Goal: Task Accomplishment & Management: Manage account settings

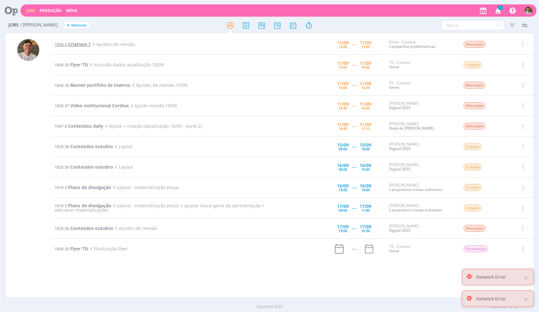
click at [83, 42] on span "Criativos 1" at bounding box center [79, 44] width 23 height 6
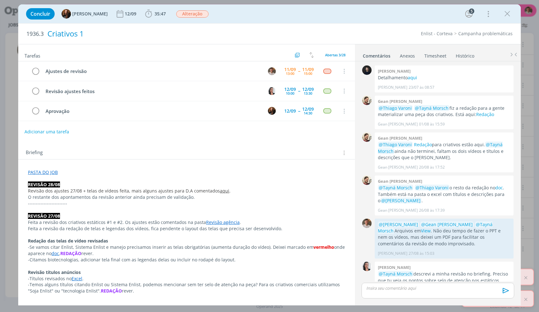
scroll to position [286, 0]
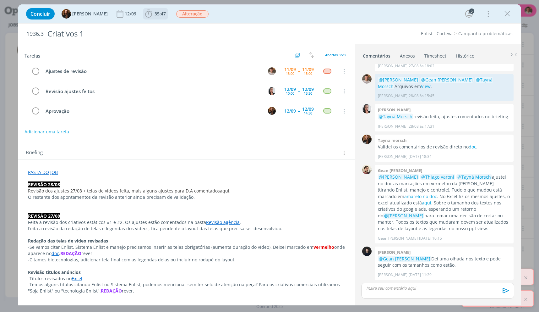
click at [156, 14] on span "35:47" at bounding box center [160, 14] width 11 height 6
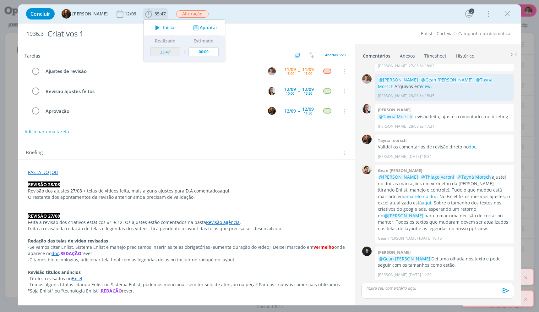
click at [164, 26] on span "Iniciar" at bounding box center [169, 27] width 13 height 4
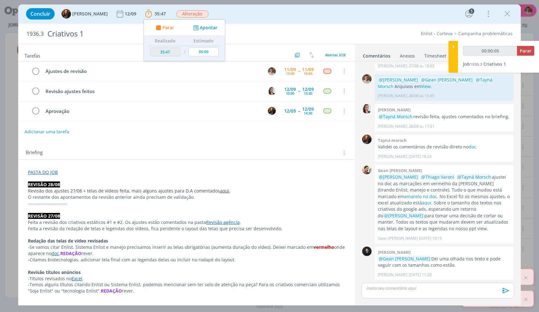
drag, startPoint x: 95, startPoint y: 187, endPoint x: 92, endPoint y: 189, distance: 3.5
click at [95, 187] on p "REVISÃO 28/08" at bounding box center [186, 184] width 317 height 6
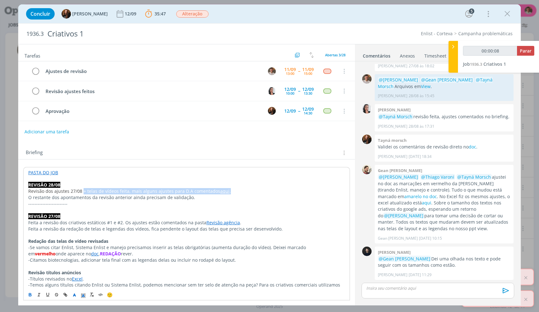
drag, startPoint x: 83, startPoint y: 189, endPoint x: 244, endPoint y: 190, distance: 160.9
click at [244, 190] on p "Revisão dos ajustes 27/08 + telas de vídeos feita, mais alguns ajustes para D.A…" at bounding box center [186, 191] width 317 height 6
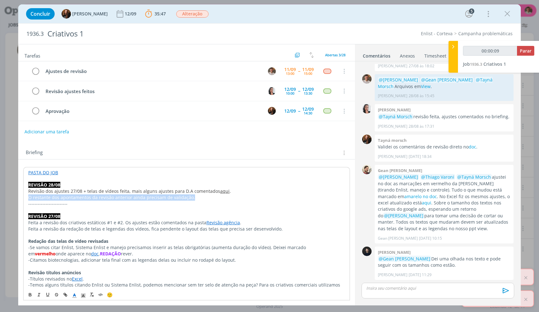
drag, startPoint x: 237, startPoint y: 195, endPoint x: 23, endPoint y: 199, distance: 213.3
drag, startPoint x: 213, startPoint y: 194, endPoint x: 219, endPoint y: 189, distance: 7.8
click at [220, 189] on link "aqui" at bounding box center [224, 191] width 9 height 6
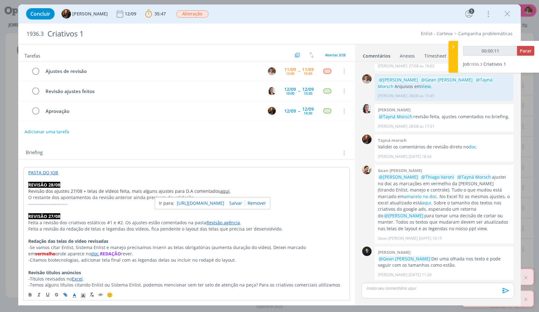
click at [224, 202] on link "[URL][DOMAIN_NAME]" at bounding box center [200, 203] width 47 height 8
click at [223, 287] on p "-Temos alguns títulos citando Enlist ou Sistema Enlist, podemos mencionar sem t…" at bounding box center [186, 287] width 317 height 13
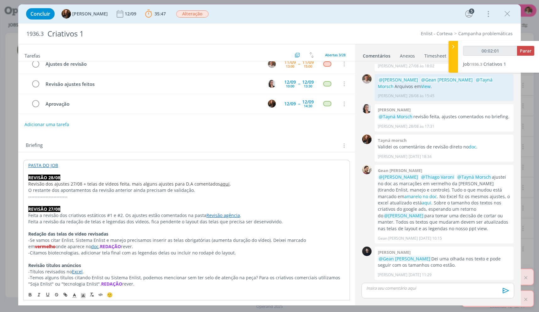
scroll to position [0, 0]
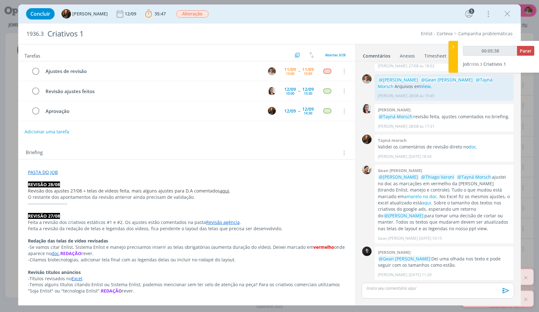
click at [330, 294] on div "🙂" at bounding box center [187, 294] width 326 height 12
click at [341, 276] on p "-Títulos revisados no Excel ." at bounding box center [186, 278] width 317 height 6
click at [302, 253] on p "-Se vamos citar Enlist, Sistema Enlist e manejo precisamos inserir as telas obr…" at bounding box center [186, 250] width 317 height 13
type input "00:40:02"
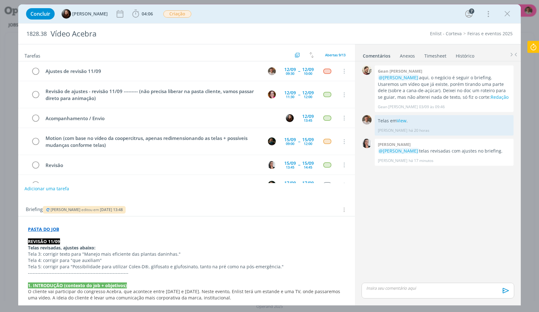
drag, startPoint x: 49, startPoint y: 207, endPoint x: 526, endPoint y: 25, distance: 510.5
click at [49, 207] on div "Caroline Pieczarka editou em 11/09 às 13:48" at bounding box center [84, 210] width 83 height 8
click at [505, 21] on div "Concluir Eduarda Pereira 04:06 Iniciar Apontar Data * 11/09/2025 Horas * 00:00 …" at bounding box center [269, 13] width 493 height 15
click at [506, 17] on icon "dialog" at bounding box center [507, 13] width 9 height 9
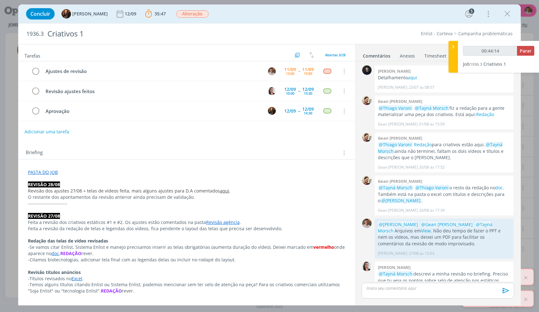
scroll to position [286, 0]
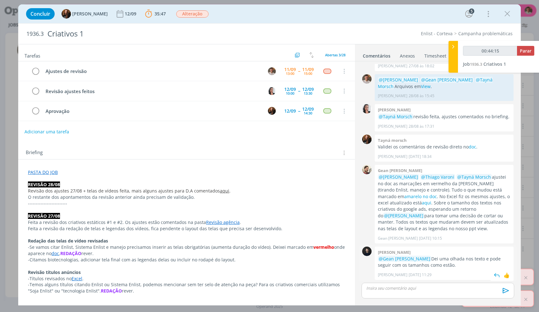
click at [435, 264] on p "@Gean Paulo Naue Dei uma olhada nos texto e pode seguir com os tamanhos como es…" at bounding box center [444, 261] width 133 height 13
click at [16, 117] on div "Concluir Tayná Morsch 12/09 35:47 Parar Apontar Data * 11/09/2025 Horas * 00:00…" at bounding box center [269, 156] width 539 height 312
click at [511, 18] on icon "dialog" at bounding box center [507, 13] width 9 height 9
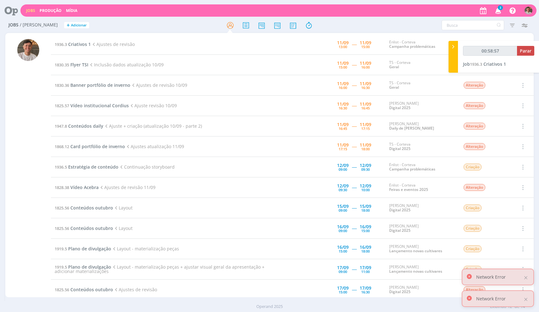
click at [88, 48] on td "1936.3 Criativos 1 Ajustes de revisão" at bounding box center [168, 44] width 234 height 20
click at [88, 47] on span "Criativos 1" at bounding box center [79, 44] width 23 height 6
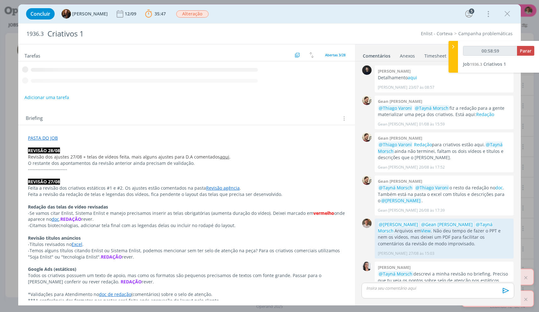
scroll to position [286, 0]
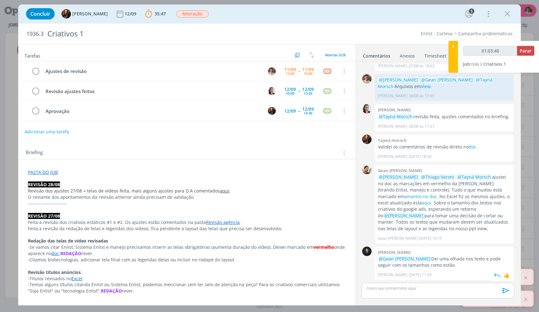
click at [460, 257] on p "@Gean Paulo Naue Dei uma olhada nos texto e pode seguir com os tamanhos como es…" at bounding box center [444, 261] width 133 height 13
click at [462, 258] on p "@Gean Paulo Naue Dei uma olhada nos texto e pode seguir com os tamanhos como es…" at bounding box center [444, 261] width 133 height 13
click at [462, 259] on p "@Gean Paulo Naue Dei uma olhada nos texto e pode seguir com os tamanhos como es…" at bounding box center [444, 261] width 133 height 13
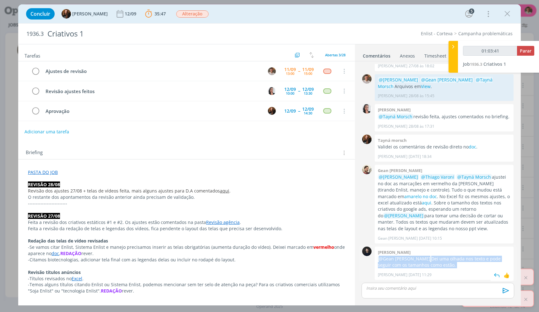
click at [462, 259] on p "@Gean Paulo Naue Dei uma olhada nos texto e pode seguir com os tamanhos como es…" at bounding box center [444, 261] width 133 height 13
click at [463, 259] on p "@Gean Paulo Naue Dei uma olhada nos texto e pode seguir com os tamanhos como es…" at bounding box center [444, 261] width 133 height 13
click at [464, 258] on p "@Gean Paulo Naue Dei uma olhada nos texto e pode seguir com os tamanhos como es…" at bounding box center [444, 261] width 133 height 13
click at [464, 259] on p "@Gean Paulo Naue Dei uma olhada nos texto e pode seguir com os tamanhos como es…" at bounding box center [444, 261] width 133 height 13
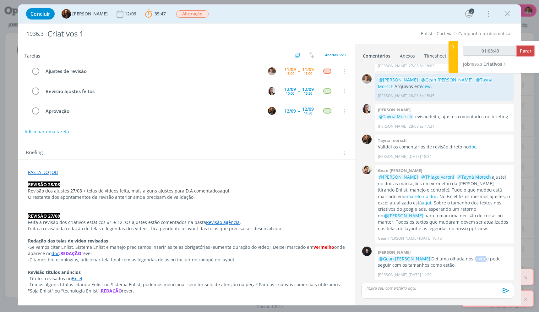
type input "01:03:44"
click at [530, 51] on span "Parar" at bounding box center [526, 51] width 12 height 6
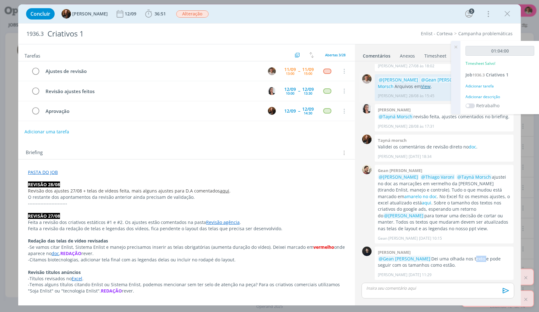
click at [421, 85] on link "View" at bounding box center [426, 86] width 10 height 6
click at [486, 93] on div "01:04:00 Timesheet Salvo! Job 1936.3 Criativos 1 Adicionar tarefa Adicionar des…" at bounding box center [500, 77] width 79 height 73
click at [486, 96] on div "Adicionar descrição" at bounding box center [500, 97] width 69 height 6
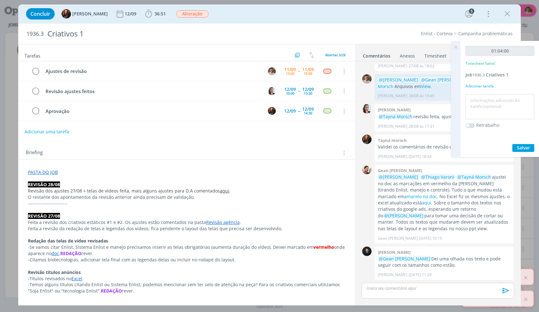
drag, startPoint x: 486, startPoint y: 96, endPoint x: 485, endPoint y: 100, distance: 3.4
click at [485, 99] on textarea at bounding box center [500, 107] width 66 height 22
type textarea "Ajustes"
click at [512, 144] on button "Salvar" at bounding box center [523, 148] width 22 height 8
click at [411, 85] on p "@Caroline Pieczarka @Gean Paulo Naue @Tayná Morsch Arquivos em View ." at bounding box center [444, 83] width 133 height 13
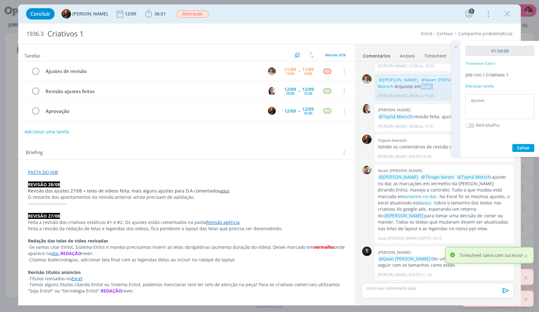
drag, startPoint x: 411, startPoint y: 85, endPoint x: 405, endPoint y: 99, distance: 15.2
click at [400, 88] on p "@Caroline Pieczarka @Gean Paulo Naue @Tayná Morsch Arquivos em View ." at bounding box center [444, 83] width 133 height 13
copy p "View ."
click at [395, 282] on div "🙂 Ctrl + ENTER para enviar" at bounding box center [438, 292] width 158 height 23
click at [408, 283] on div "dialog" at bounding box center [438, 290] width 153 height 16
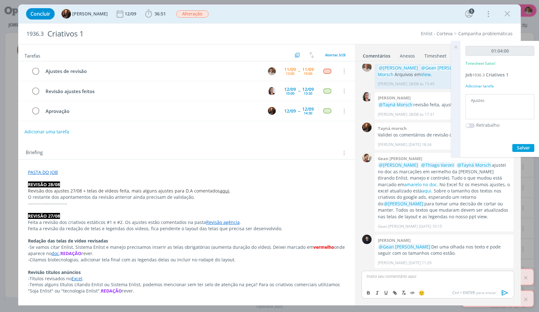
scroll to position [322, 0]
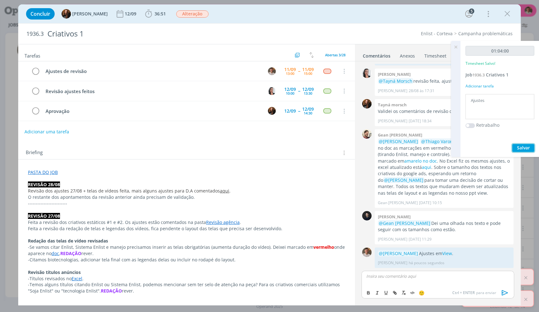
click at [529, 151] on button "Salvar" at bounding box center [523, 148] width 22 height 8
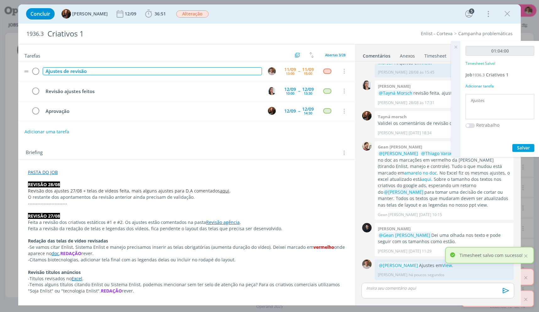
click at [45, 71] on div "Ajustes de revisão" at bounding box center [152, 71] width 219 height 8
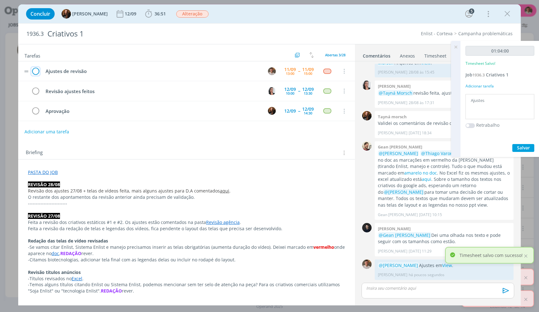
click at [39, 74] on icon "dialog" at bounding box center [35, 71] width 9 height 9
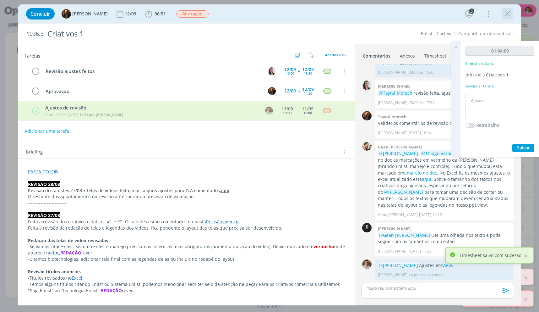
click at [502, 13] on div "dialog" at bounding box center [507, 13] width 11 height 11
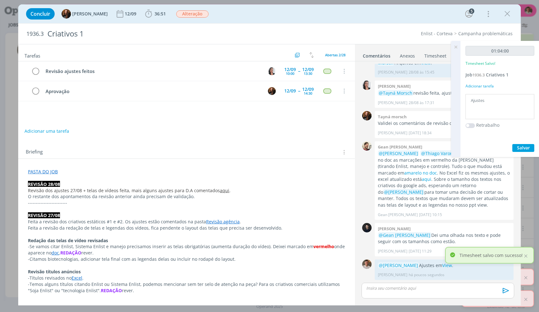
drag, startPoint x: 505, startPoint y: 18, endPoint x: 456, endPoint y: 48, distance: 57.4
click at [505, 18] on icon "dialog" at bounding box center [507, 13] width 9 height 9
click at [455, 46] on div at bounding box center [269, 156] width 539 height 312
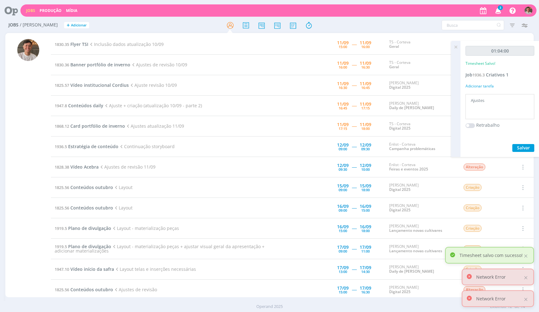
click at [457, 50] on icon at bounding box center [455, 47] width 11 height 12
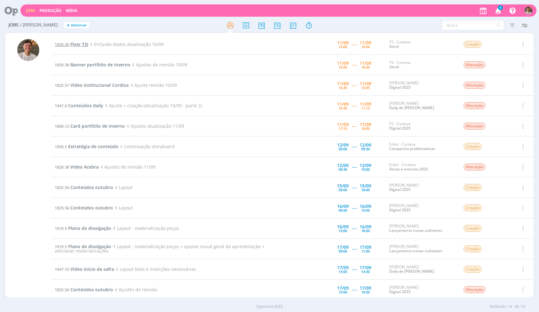
click at [83, 42] on span "Flyer TSI" at bounding box center [79, 44] width 18 height 6
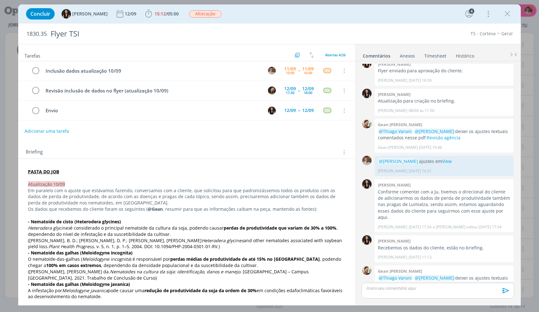
scroll to position [31, 0]
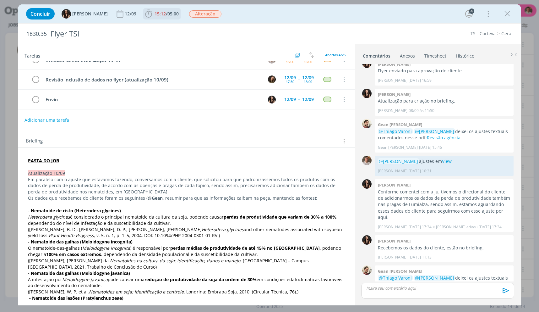
click at [172, 15] on span "05:00" at bounding box center [172, 14] width 11 height 6
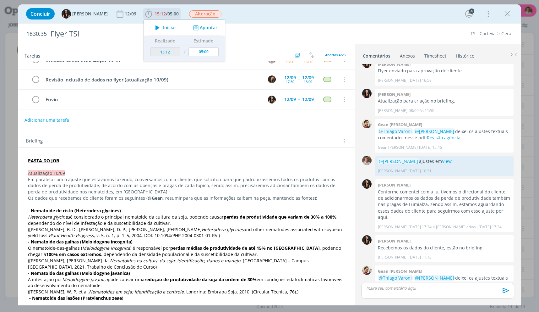
click at [169, 28] on div "Iniciar" at bounding box center [164, 27] width 41 height 9
click at [167, 29] on span "Iniciar" at bounding box center [169, 27] width 13 height 4
click at [214, 133] on div "Briefing Briefings Predefinidos Versões do Briefing Ver Briefing do Projeto" at bounding box center [186, 139] width 337 height 17
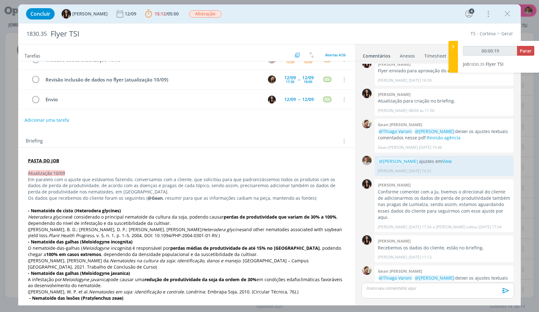
click at [442, 281] on link "Revisão agência" at bounding box center [444, 284] width 34 height 6
drag, startPoint x: 117, startPoint y: 190, endPoint x: 30, endPoint y: 193, distance: 87.1
click at [30, 193] on p "Em paralelo com o ajuste que estávamos fazendo, conversamos com a cliente, que …" at bounding box center [186, 185] width 317 height 19
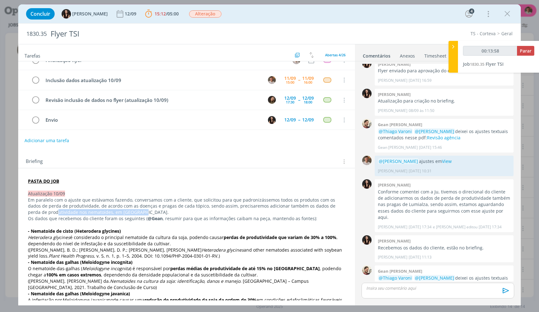
scroll to position [0, 0]
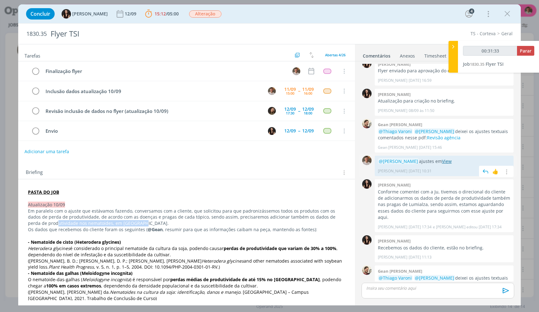
click at [442, 158] on link "View" at bounding box center [447, 161] width 10 height 6
click at [297, 214] on p "Em paralelo com o ajuste que estávamos fazendo, conversamos com a cliente, que …" at bounding box center [186, 217] width 317 height 19
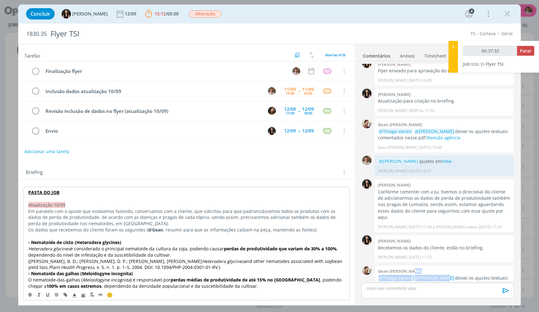
drag, startPoint x: 439, startPoint y: 260, endPoint x: 522, endPoint y: 255, distance: 84.0
click at [522, 255] on div "Concluir Isabelle Silva 12/09 15:12 / 05:00 Parar Apontar Data * 11/09/2025 Hor…" at bounding box center [269, 156] width 539 height 312
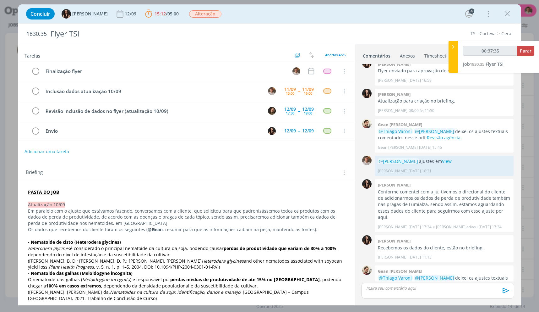
click at [464, 275] on p "@Thiago Varoni @Julia Abich deixei os ajustes textuais comentados nesse pdf: Re…" at bounding box center [444, 281] width 133 height 13
click at [465, 288] on div "Gean Paulo Naue 10/09 às 15:00 👍" at bounding box center [444, 292] width 133 height 9
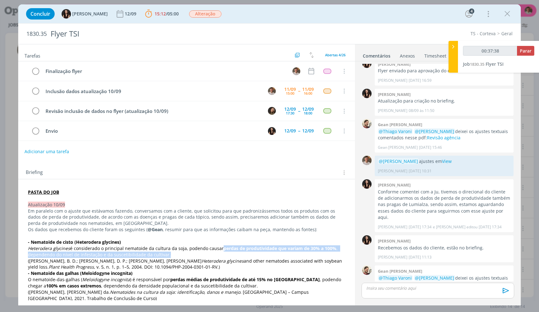
drag, startPoint x: 219, startPoint y: 247, endPoint x: 349, endPoint y: 252, distance: 129.8
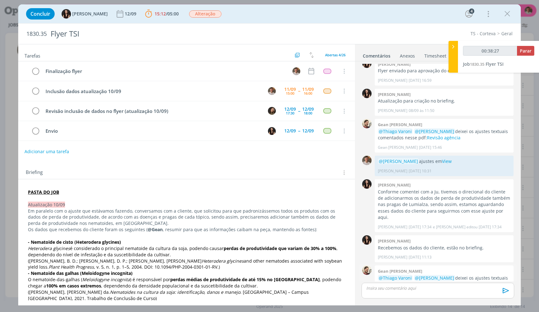
click at [474, 275] on p "@Thiago Varoni @Julia Abich deixei os ajustes textuais comentados nesse pdf: Re…" at bounding box center [444, 281] width 133 height 13
click at [269, 150] on div "Adicionar uma tarefa" at bounding box center [186, 151] width 337 height 11
click at [291, 170] on div "Briefing Briefings Predefinidos Versões do Briefing Ver Briefing do Projeto" at bounding box center [187, 172] width 323 height 8
drag, startPoint x: 159, startPoint y: 285, endPoint x: 161, endPoint y: 280, distance: 5.6
click at [159, 284] on span ", dependendo da densidade populacional e da suscetibilidade da cultivar." at bounding box center [179, 285] width 157 height 6
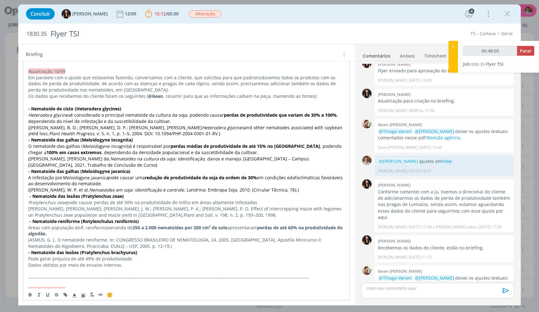
scroll to position [220, 0]
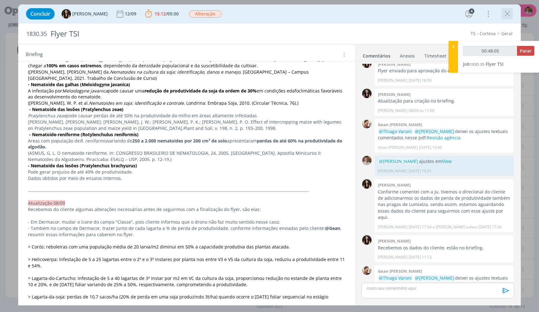
click at [510, 8] on div "dialog" at bounding box center [507, 13] width 11 height 11
click at [508, 11] on icon "dialog" at bounding box center [507, 13] width 9 height 9
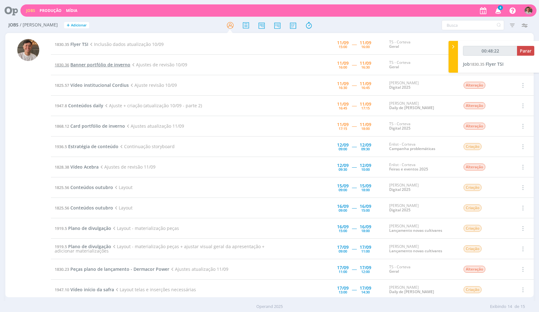
click at [118, 63] on span "Banner portfólio de inverno" at bounding box center [100, 65] width 60 height 6
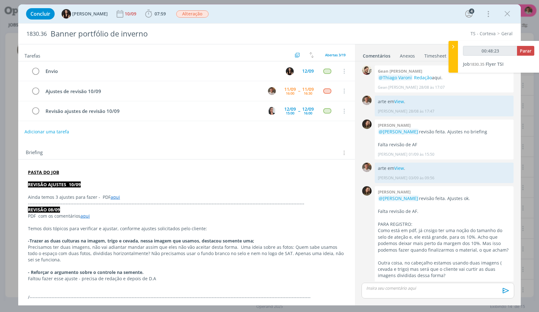
scroll to position [340, 0]
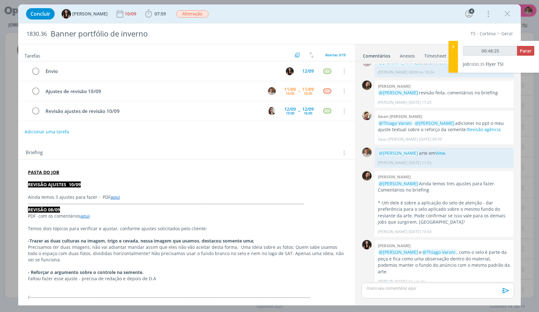
drag, startPoint x: 94, startPoint y: 202, endPoint x: 121, endPoint y: 199, distance: 27.2
click at [121, 199] on p "Ainda temos 3 ajustes para fazer - PDF aqui" at bounding box center [186, 197] width 317 height 6
click at [115, 199] on link "aqui" at bounding box center [115, 197] width 9 height 6
click at [119, 209] on link "https://sobeae.sharepoint.com/sites/SOBEAE/Documentos%20Compartilhados/Forms/Al…" at bounding box center [95, 209] width 47 height 8
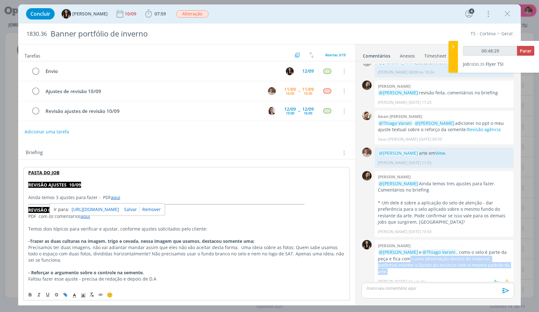
drag, startPoint x: 396, startPoint y: 258, endPoint x: 506, endPoint y: 266, distance: 110.0
click at [506, 266] on p "@Julia Abich e @Thiago Varoni , como o selo é parte da peça e fica como uma obs…" at bounding box center [444, 262] width 133 height 26
click at [498, 261] on p "@Julia Abich e @Thiago Varoni , como o selo é parte da peça e fica como uma obs…" at bounding box center [444, 262] width 133 height 26
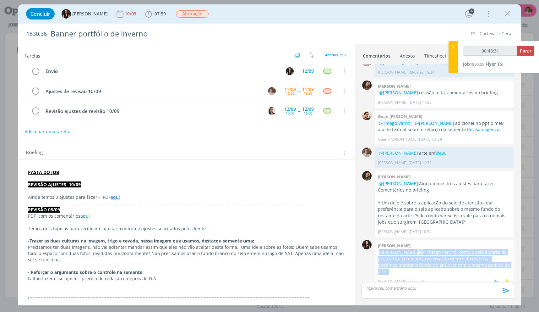
drag, startPoint x: 498, startPoint y: 262, endPoint x: 375, endPoint y: 253, distance: 123.5
click at [375, 253] on div "Isabelle silva @Julia Abich e @Thiago Varoni , como o selo é parte da peça e fi…" at bounding box center [444, 263] width 139 height 46
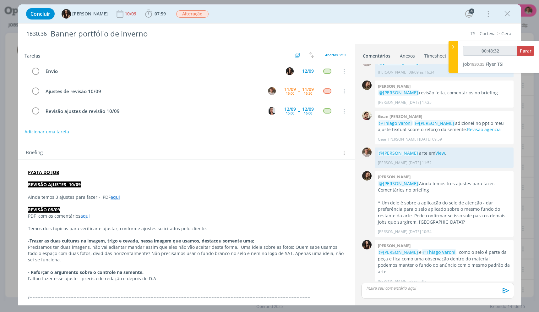
click at [108, 197] on p "Ainda temos 3 ajustes para fazer - PDF aqui" at bounding box center [186, 197] width 317 height 6
click at [112, 199] on link "aqui" at bounding box center [115, 197] width 9 height 6
click at [112, 207] on link "https://sobeae.sharepoint.com/sites/SOBEAE/Documentos%20Compartilhados/Forms/Al…" at bounding box center [95, 209] width 47 height 8
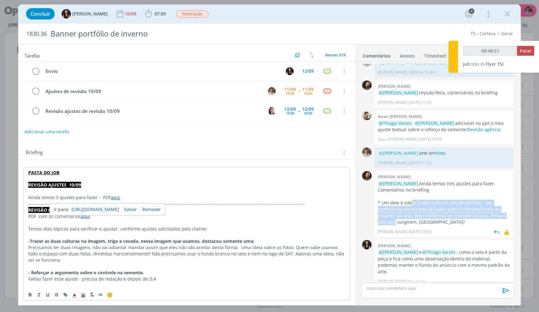
drag, startPoint x: 410, startPoint y: 200, endPoint x: 501, endPoint y: 215, distance: 92.3
click at [501, 215] on p "* Um dele é sobre a aplicação do selo de atenção - dar preferência para o selo …" at bounding box center [444, 212] width 133 height 26
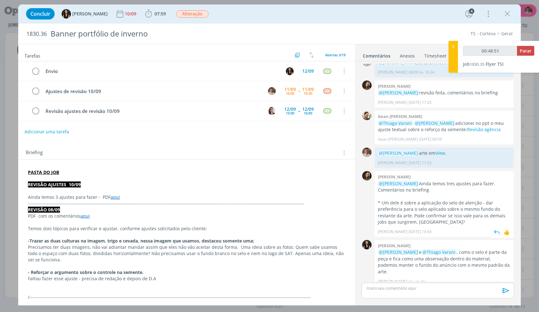
click at [479, 227] on div "Julia Abich 10/09 às 10:54 👍" at bounding box center [444, 230] width 133 height 9
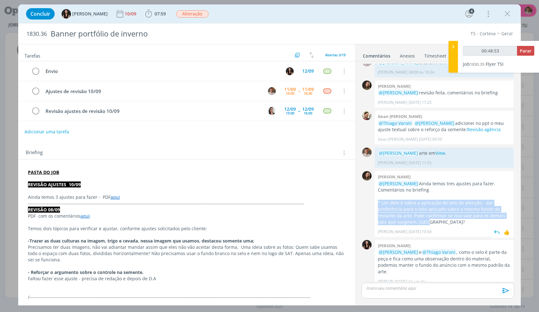
drag, startPoint x: 459, startPoint y: 219, endPoint x: 379, endPoint y: 205, distance: 81.8
click at [379, 205] on p "* Um dele é sobre a aplicação do selo de atenção - dar preferência para o selo …" at bounding box center [444, 212] width 133 height 26
click at [417, 223] on p "* Um dele é sobre a aplicação do selo de atenção - dar preferência para o selo …" at bounding box center [444, 212] width 133 height 26
drag, startPoint x: 416, startPoint y: 223, endPoint x: 370, endPoint y: 205, distance: 49.9
click at [370, 205] on div "0 Julia abich @Isabelle Silva Ainda temos tres ajustes para fazer. Comentários …" at bounding box center [438, 203] width 158 height 69
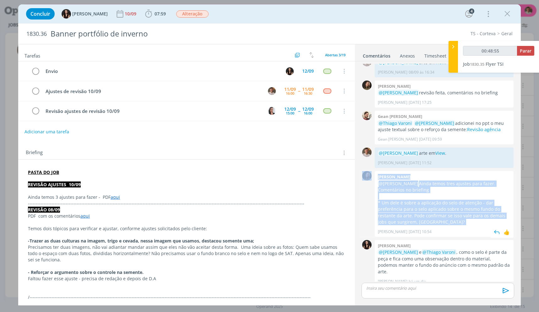
click at [418, 220] on p "* Um dele é sobre a aplicação do selo de atenção - dar preferência para o selo …" at bounding box center [444, 212] width 133 height 26
drag, startPoint x: 418, startPoint y: 220, endPoint x: 358, endPoint y: 187, distance: 69.5
click at [358, 187] on div "0 Gean paulo naue @Thiago Varoni Redação aqui. Gean Paulo Naue 28/08 às 17:07 👍…" at bounding box center [438, 182] width 166 height 243
click at [408, 214] on p "* Um dele é sobre a aplicação do selo de atenção - dar preferência para o selo …" at bounding box center [444, 212] width 133 height 26
click at [416, 225] on p "* Um dele é sobre a aplicação do selo de atenção - dar preferência para o selo …" at bounding box center [444, 212] width 133 height 26
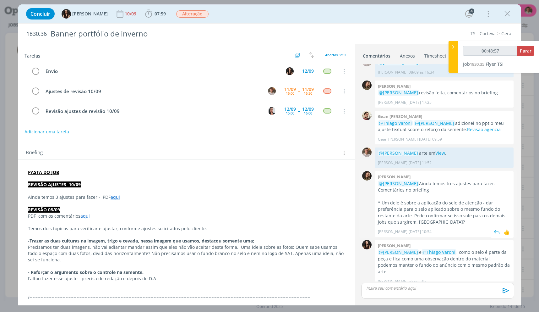
click at [423, 226] on div "Julia Abich 10/09 às 10:54 👍" at bounding box center [444, 230] width 133 height 9
drag, startPoint x: 422, startPoint y: 226, endPoint x: 417, endPoint y: 222, distance: 6.0
click at [422, 226] on div "Julia Abich 10/09 às 10:54 👍" at bounding box center [444, 230] width 133 height 9
click at [414, 220] on p "* Um dele é sobre a aplicação do selo de atenção - dar preferência para o selo …" at bounding box center [444, 212] width 133 height 26
click at [412, 218] on p "* Um dele é sobre a aplicação do selo de atenção - dar preferência para o selo …" at bounding box center [444, 212] width 133 height 26
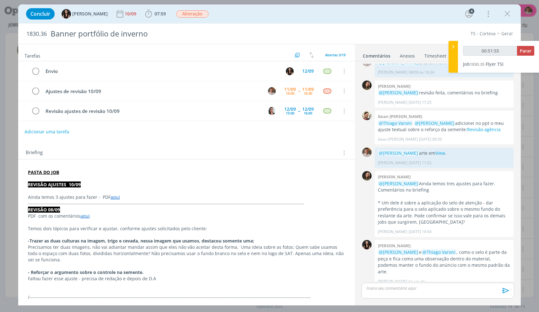
type input "00:51:56"
click at [520, 49] on button "Parar" at bounding box center [525, 51] width 17 height 10
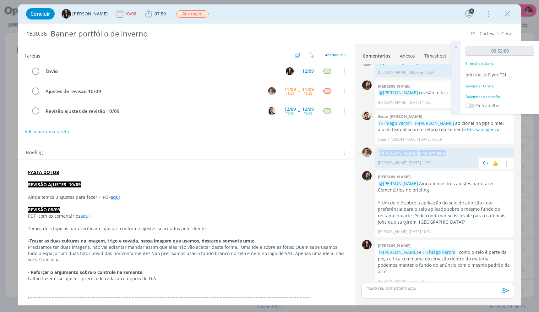
drag, startPoint x: 444, startPoint y: 156, endPoint x: 380, endPoint y: 152, distance: 63.9
click at [379, 150] on p "@Julia Abich arte em View ." at bounding box center [444, 153] width 133 height 6
copy p "@Julia Abich arte em View ."
click at [423, 292] on div "dialog" at bounding box center [438, 290] width 153 height 16
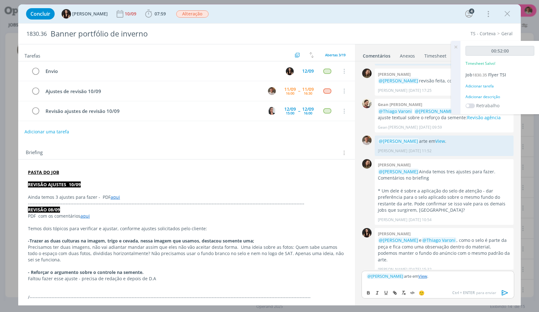
click at [418, 276] on link "View" at bounding box center [422, 276] width 9 height 6
click at [414, 271] on div "﻿ @ Julia Abich ﻿ arte em View ." at bounding box center [438, 278] width 153 height 16
click at [416, 265] on link "https://sobeae.sharepoint.com/:f:/s/SOBEAE/Ej3goDZcoLFMk56XqsvuHsgBasQ23MwwERJo…" at bounding box center [402, 264] width 43 height 8
click at [439, 282] on div "﻿ @ Julia Abich ﻿ arte em View ." at bounding box center [438, 278] width 153 height 16
click at [484, 74] on span "1830.35" at bounding box center [480, 75] width 14 height 6
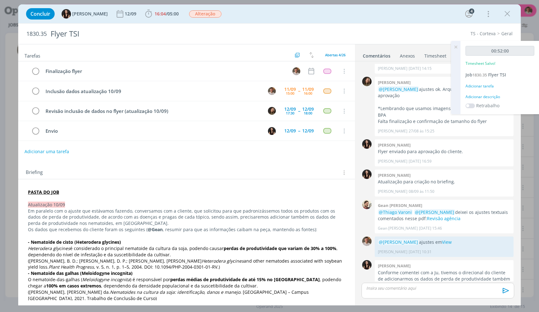
scroll to position [433, 0]
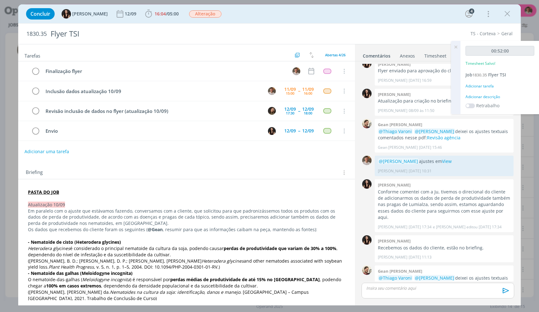
click at [444, 288] on p "dialog" at bounding box center [438, 288] width 143 height 6
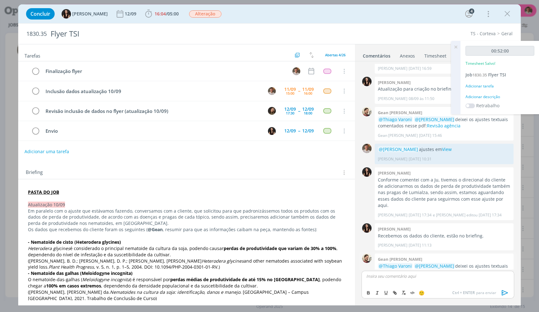
scroll to position [468, 0]
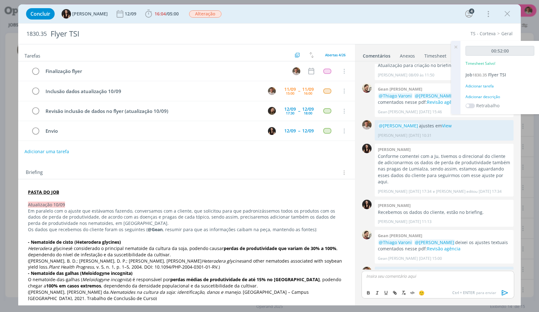
click at [494, 96] on div "Adicionar descrição" at bounding box center [500, 97] width 69 height 6
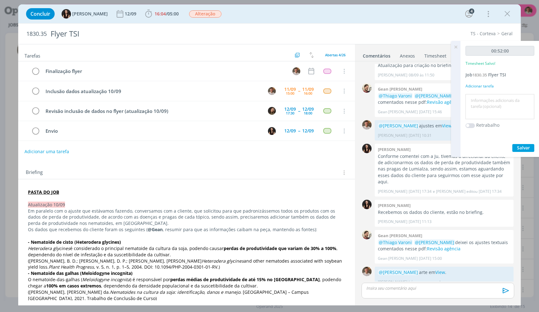
scroll to position [456, 0]
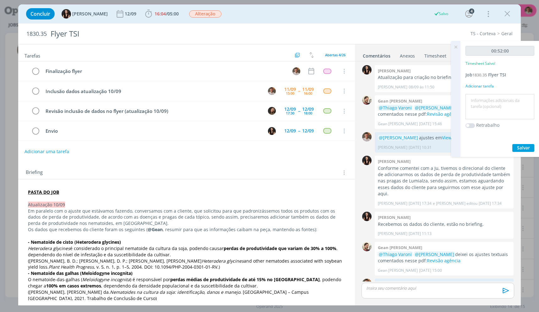
click at [493, 97] on textarea at bounding box center [500, 107] width 66 height 22
type textarea "ajustes"
click at [512, 144] on button "Salvar" at bounding box center [523, 148] width 22 height 8
click at [435, 281] on link "View" at bounding box center [440, 284] width 10 height 6
click at [442, 134] on p "@Julia Abich ajustes em View" at bounding box center [444, 137] width 133 height 6
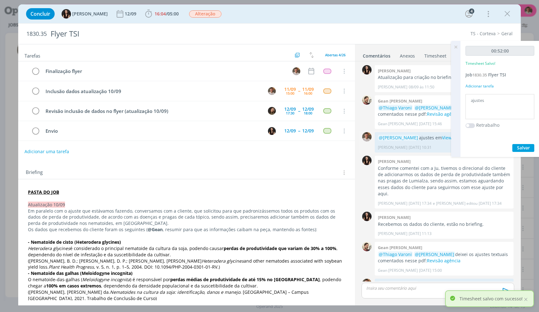
click at [442, 134] on p "@Julia Abich ajustes em View" at bounding box center [444, 137] width 133 height 6
click at [407, 134] on p "@Julia Abich ajustes em View" at bounding box center [444, 137] width 133 height 6
drag, startPoint x: 407, startPoint y: 125, endPoint x: 439, endPoint y: 128, distance: 32.2
click at [439, 132] on div "@Julia Abich ajustes em View Thiago Varoni 09/09 às 10:31 👍 Editar Excluir" at bounding box center [444, 142] width 139 height 20
click at [446, 134] on p "@Julia Abich ajustes em View" at bounding box center [444, 137] width 133 height 6
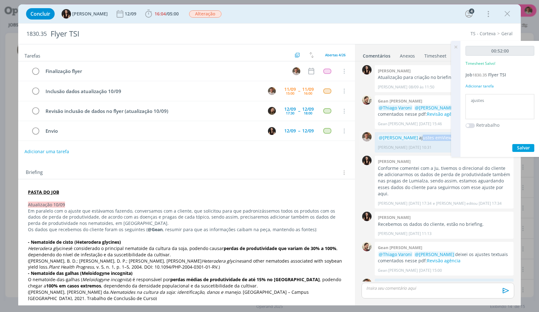
drag, startPoint x: 444, startPoint y: 123, endPoint x: 407, endPoint y: 127, distance: 37.2
click at [407, 134] on p "@Julia Abich ajustes em View" at bounding box center [444, 137] width 133 height 6
drag, startPoint x: 407, startPoint y: 126, endPoint x: 440, endPoint y: 126, distance: 33.9
click at [440, 134] on p "@Julia Abich ajustes em View" at bounding box center [444, 137] width 133 height 6
copy p "ajustes em View"
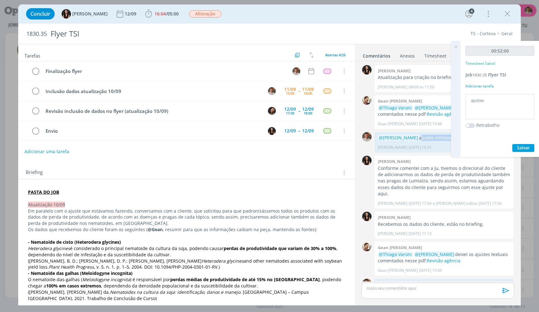
click at [503, 291] on button "dialog" at bounding box center [506, 294] width 8 height 7
click at [482, 271] on link "Editar" at bounding box center [485, 276] width 50 height 10
drag, startPoint x: 406, startPoint y: 264, endPoint x: 518, endPoint y: 267, distance: 111.9
click at [517, 267] on div "0 Comecei e acabei a primeira página em Layout. Preciso de mais tempo pra produ…" at bounding box center [438, 172] width 158 height 217
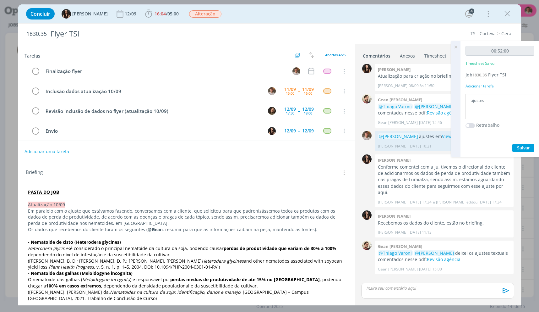
scroll to position [456, 0]
click at [442, 281] on link "View" at bounding box center [447, 284] width 10 height 6
click at [38, 93] on icon "dialog" at bounding box center [35, 90] width 9 height 9
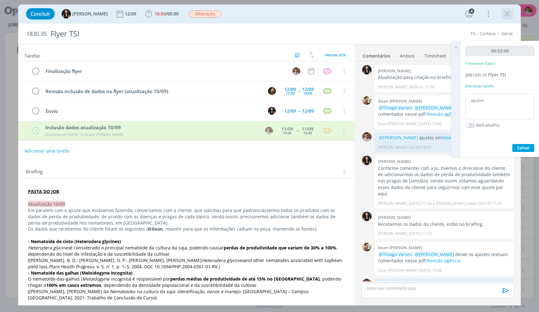
click at [511, 11] on icon "dialog" at bounding box center [507, 13] width 9 height 9
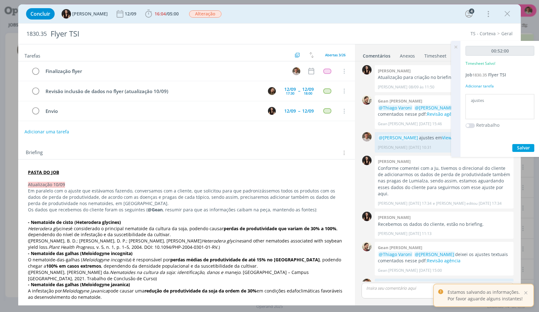
click at [456, 47] on icon at bounding box center [455, 47] width 11 height 12
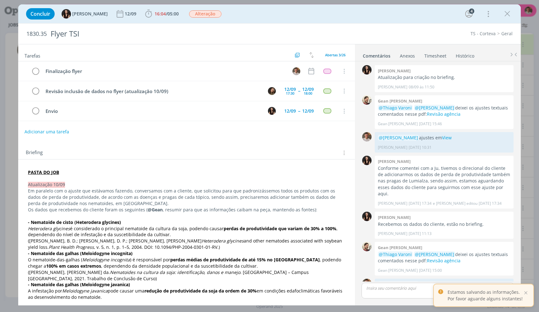
click at [509, 14] on div at bounding box center [269, 156] width 539 height 312
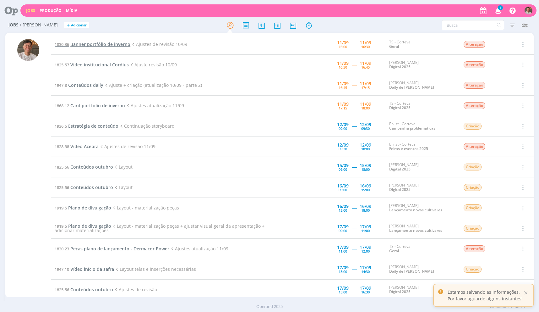
click at [121, 44] on span "Banner portfólio de inverno" at bounding box center [100, 44] width 60 height 6
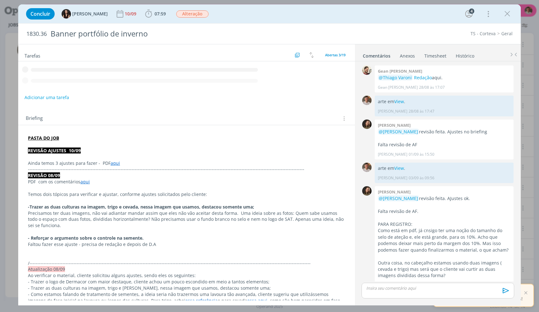
scroll to position [340, 0]
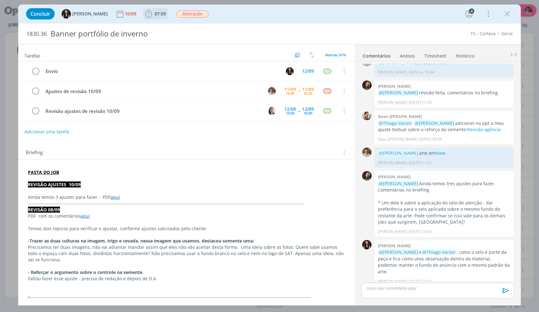
drag, startPoint x: 149, startPoint y: 12, endPoint x: 154, endPoint y: 14, distance: 5.1
click at [155, 12] on span "07:59" at bounding box center [160, 14] width 11 height 6
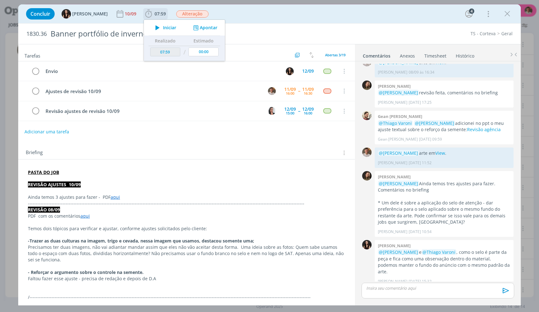
click at [163, 27] on span "Iniciar" at bounding box center [169, 27] width 13 height 4
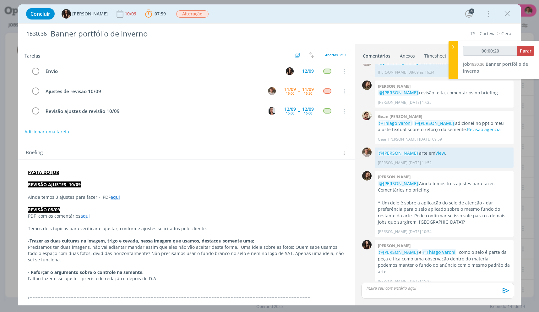
click at [107, 200] on p "Ainda temos 3 ajustes para fazer - PDF aqui" at bounding box center [186, 197] width 317 height 6
click at [111, 197] on link "aqui" at bounding box center [115, 197] width 9 height 6
click at [119, 205] on link "https://sobeae.sharepoint.com/sites/SOBEAE/Documentos%20Compartilhados/Forms/Al…" at bounding box center [95, 209] width 47 height 8
click at [507, 8] on div "Concluir Isabelle Silva 10/09 07:59 Parar Apontar Data * 11/09/2025 Horas * 00:…" at bounding box center [269, 13] width 493 height 15
drag, startPoint x: 509, startPoint y: 10, endPoint x: 466, endPoint y: 229, distance: 223.2
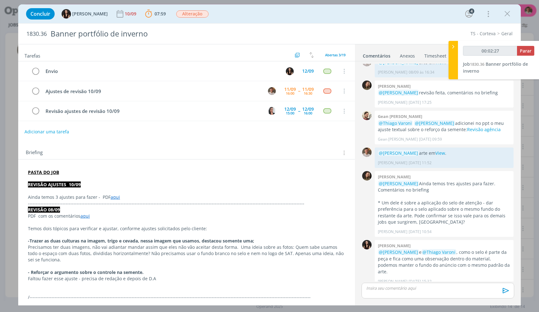
click at [509, 9] on icon "dialog" at bounding box center [507, 13] width 9 height 9
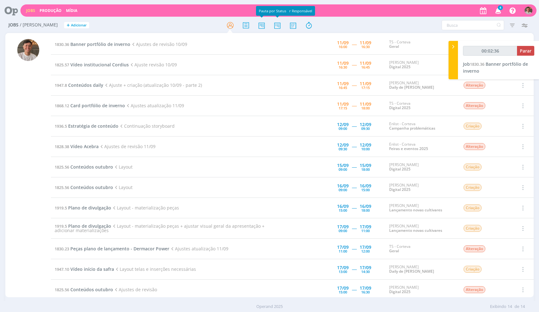
click at [252, 21] on div at bounding box center [270, 24] width 176 height 11
click at [250, 23] on icon at bounding box center [245, 25] width 11 height 12
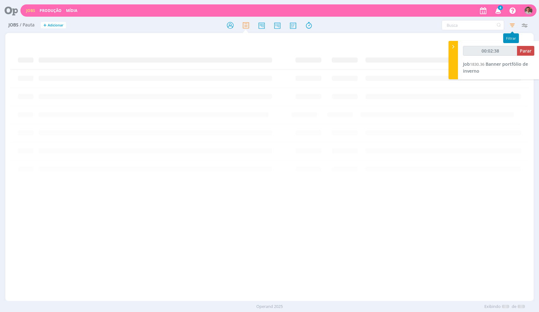
click at [515, 26] on icon "button" at bounding box center [512, 24] width 11 height 11
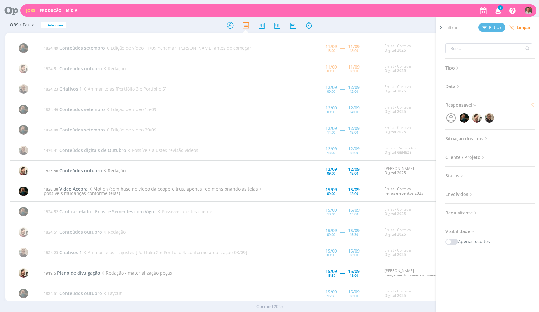
click at [475, 106] on icon at bounding box center [474, 104] width 5 height 5
drag, startPoint x: 468, startPoint y: 107, endPoint x: 472, endPoint y: 109, distance: 4.4
click at [469, 107] on span "Responsável" at bounding box center [461, 105] width 32 height 8
click at [446, 116] on icon "button" at bounding box center [451, 118] width 12 height 12
type input "00:02:42"
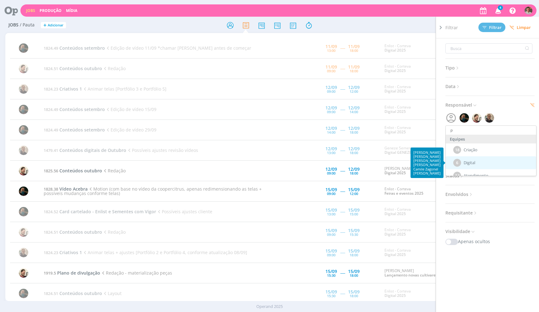
type input "pa"
type input "00:02:43"
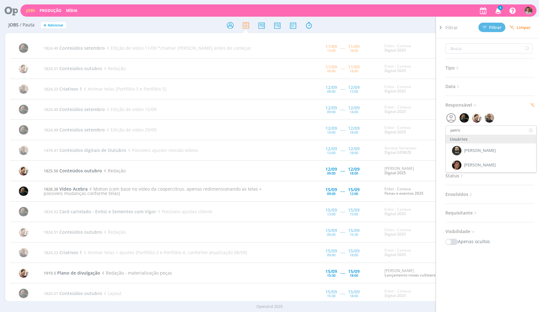
type input "patrick"
type input "00:02:44"
type input "patrick"
click at [498, 30] on button "Filtrar" at bounding box center [491, 27] width 27 height 9
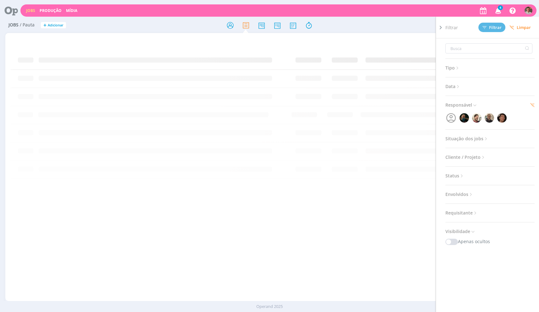
click at [177, 33] on div at bounding box center [269, 167] width 528 height 268
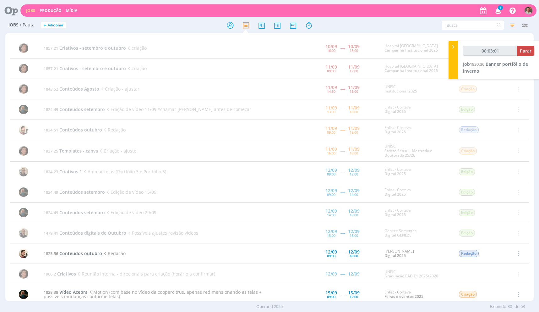
scroll to position [31, 0]
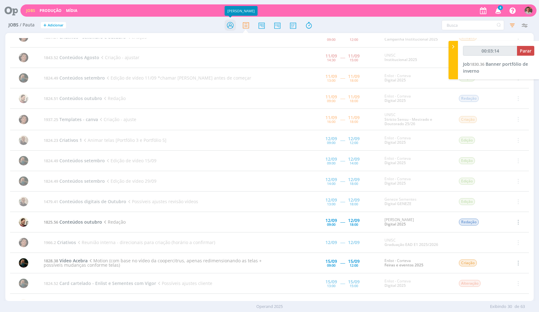
click at [233, 24] on icon at bounding box center [230, 25] width 11 height 12
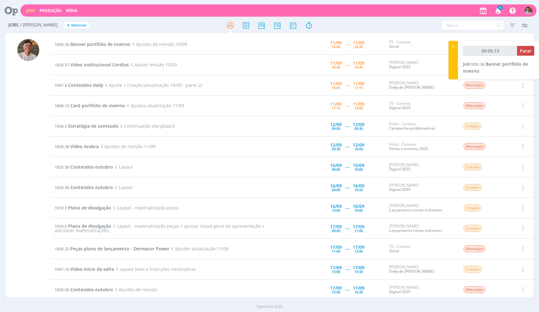
drag, startPoint x: 245, startPoint y: 30, endPoint x: 348, endPoint y: 23, distance: 103.6
click at [245, 29] on icon at bounding box center [245, 25] width 11 height 12
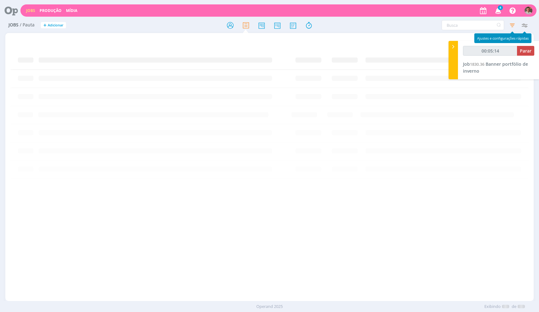
click at [512, 24] on icon "button" at bounding box center [512, 24] width 11 height 11
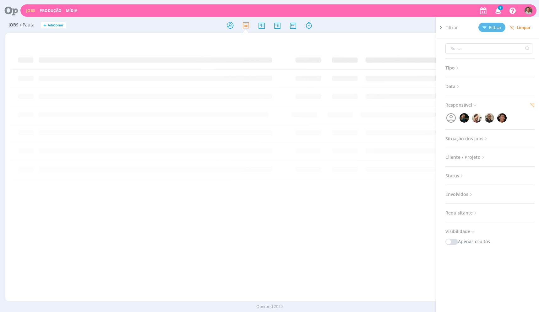
drag, startPoint x: 453, startPoint y: 125, endPoint x: 451, endPoint y: 121, distance: 4.6
click at [454, 125] on div "Tipo Jobs e Tarefas Data Personalizado a Responsável Situação dos jobs Abertos …" at bounding box center [492, 183] width 94 height 291
click at [451, 121] on icon "button" at bounding box center [451, 118] width 12 height 12
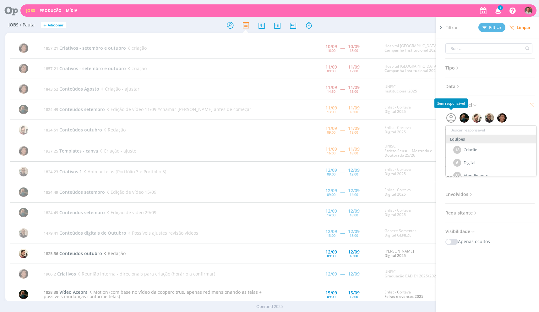
type input "00:05:16"
type input "nathn"
type input "00:05:17"
type input "nathna"
type input "00:05:18"
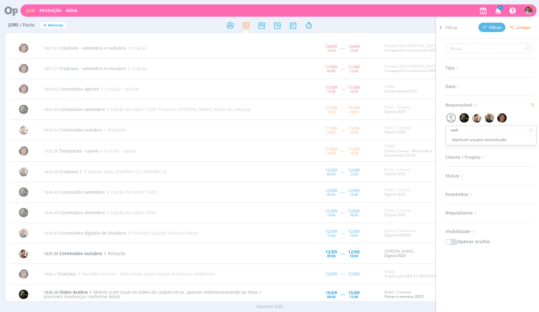
type input "natha"
type input "00:05:19"
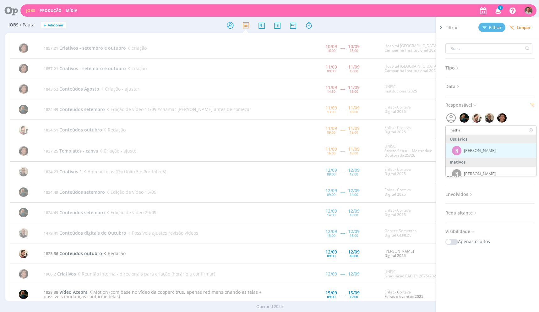
type input "natha"
click at [476, 152] on span "[PERSON_NAME]" at bounding box center [480, 150] width 32 height 5
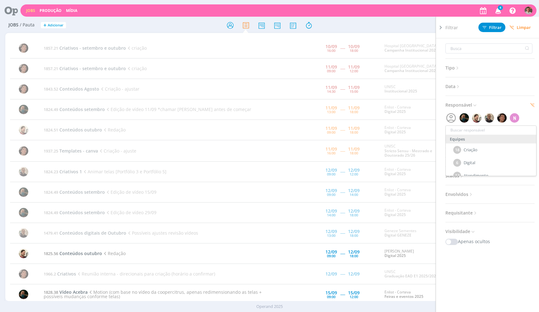
click at [489, 21] on div "Filtrar Filtrar Limpar" at bounding box center [492, 27] width 94 height 21
click at [488, 26] on span "Filtrar" at bounding box center [492, 27] width 19 height 4
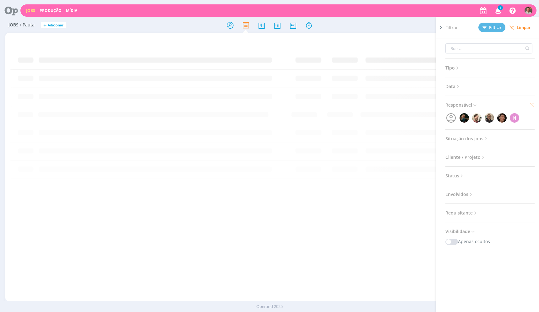
click at [422, 26] on div "Filtrar Filtrar Limpar Tipo Jobs e Tarefas Data Personalizado a Responsável N S…" at bounding box center [446, 25] width 170 height 10
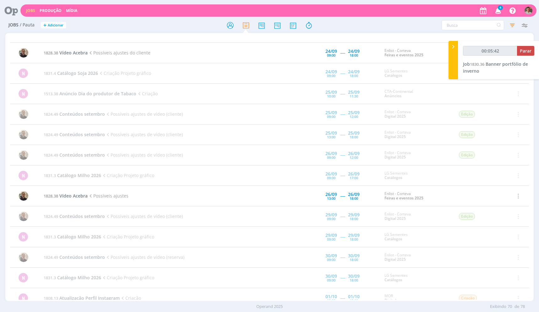
scroll to position [1185, 0]
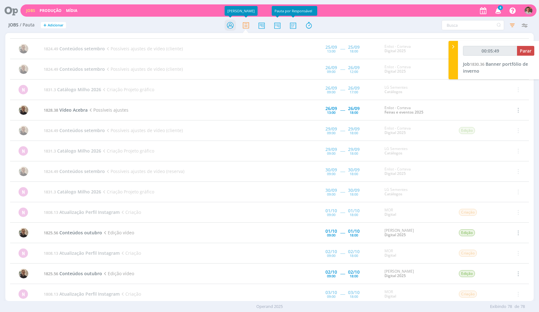
click at [225, 25] on icon at bounding box center [230, 25] width 11 height 12
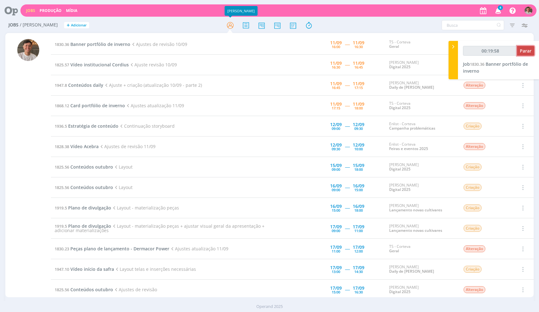
type input "00:19:59"
click at [525, 52] on span "Parar" at bounding box center [526, 51] width 12 height 6
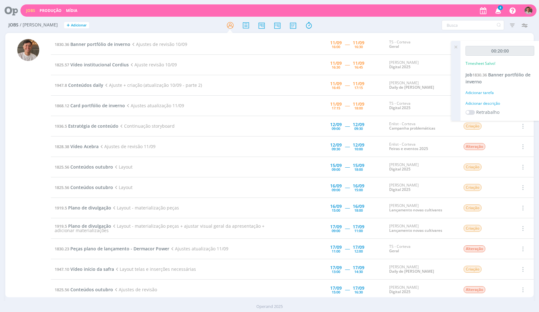
click at [484, 103] on div "Adicionar descrição" at bounding box center [500, 104] width 69 height 6
click at [495, 116] on textarea at bounding box center [500, 113] width 66 height 22
type textarea "ajustes"
click at [512, 150] on button "Salvar" at bounding box center [523, 154] width 22 height 8
click at [493, 76] on span "Banner portfólio de inverno" at bounding box center [498, 78] width 65 height 13
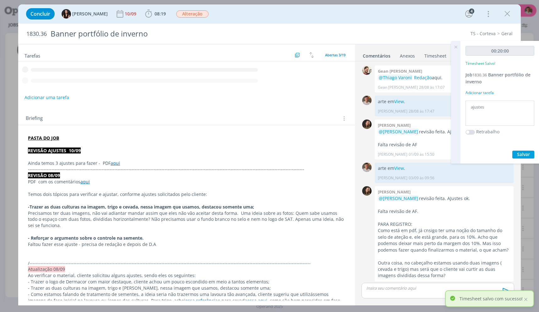
scroll to position [340, 0]
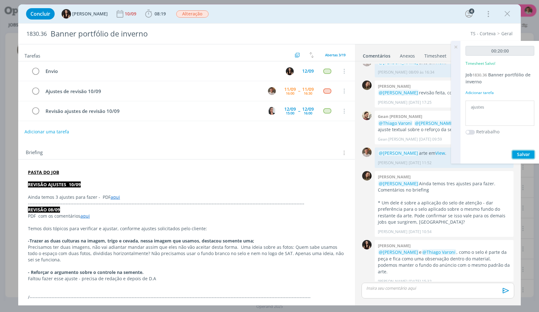
drag, startPoint x: 523, startPoint y: 153, endPoint x: 468, endPoint y: 222, distance: 88.1
click at [523, 153] on span "Salvar" at bounding box center [523, 154] width 13 height 6
click at [438, 155] on p "@Julia Abich arte em View ." at bounding box center [444, 153] width 133 height 6
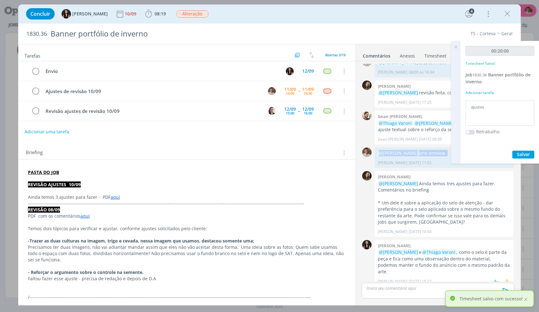
copy p "@Julia Abich arte em View ."
click at [407, 287] on p "dialog" at bounding box center [438, 288] width 143 height 6
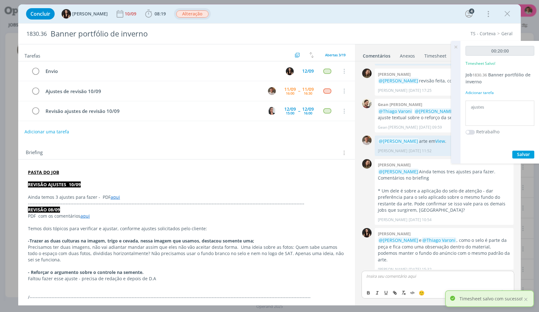
scroll to position [375, 0]
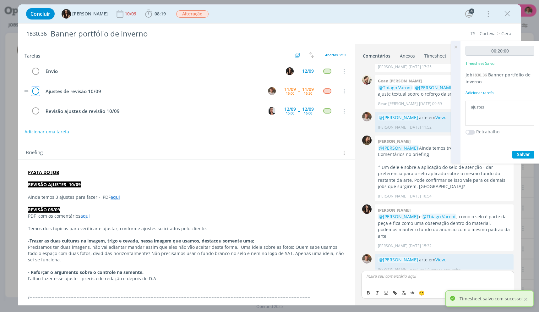
click at [35, 95] on icon "dialog" at bounding box center [35, 90] width 9 height 9
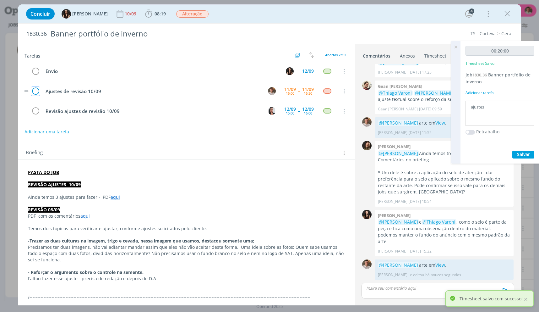
scroll to position [363, 0]
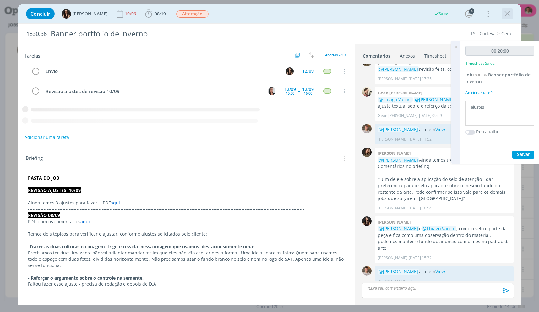
click at [507, 15] on icon "dialog" at bounding box center [507, 13] width 9 height 9
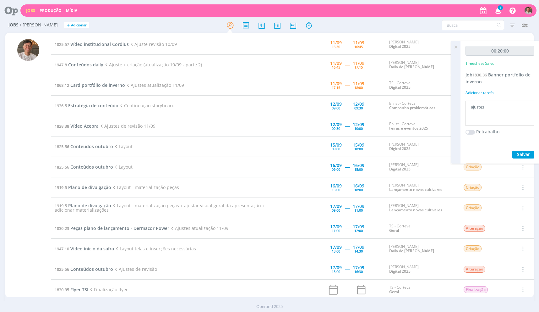
click at [453, 52] on icon at bounding box center [455, 47] width 11 height 12
